Goal: Transaction & Acquisition: Book appointment/travel/reservation

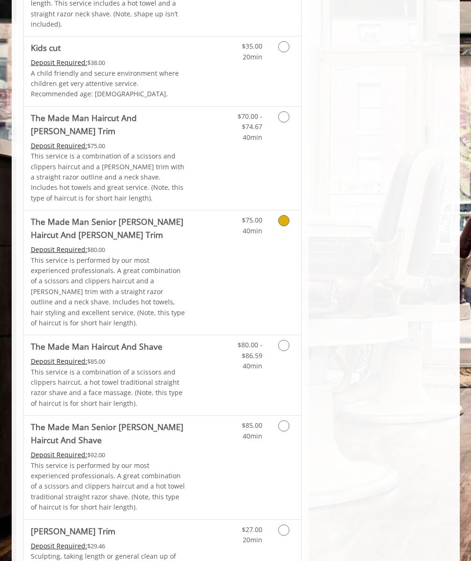
scroll to position [351, 0]
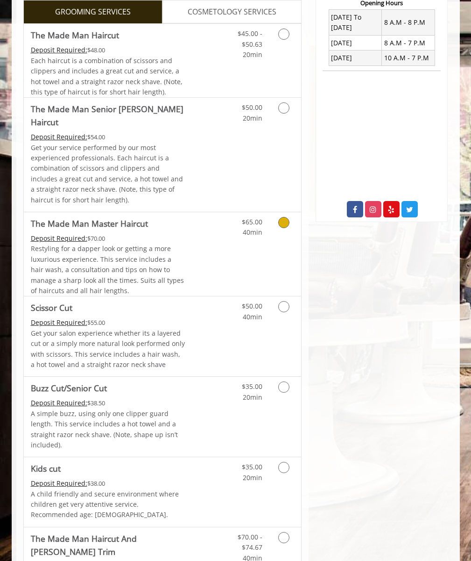
click at [108, 61] on span "Each haircut is a combination of scissors and clippers and includes a great cut…" at bounding box center [107, 76] width 152 height 40
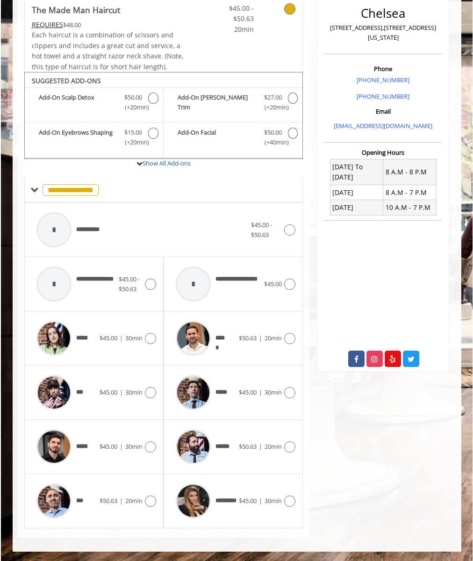
scroll to position [201, 0]
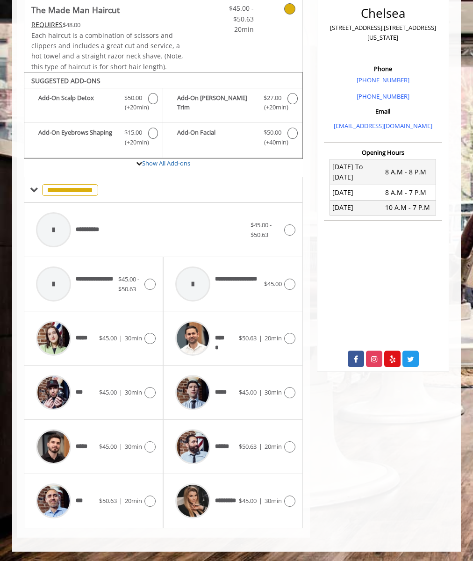
click at [163, 230] on div "**********" at bounding box center [140, 229] width 219 height 44
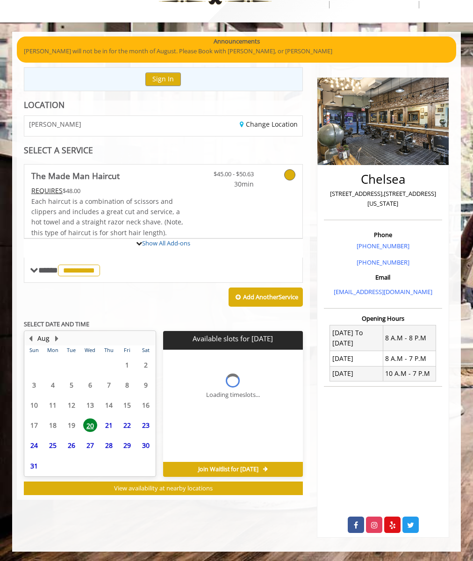
scroll to position [36, 0]
click at [109, 425] on span "21" at bounding box center [109, 425] width 14 height 14
